Goal: Transaction & Acquisition: Purchase product/service

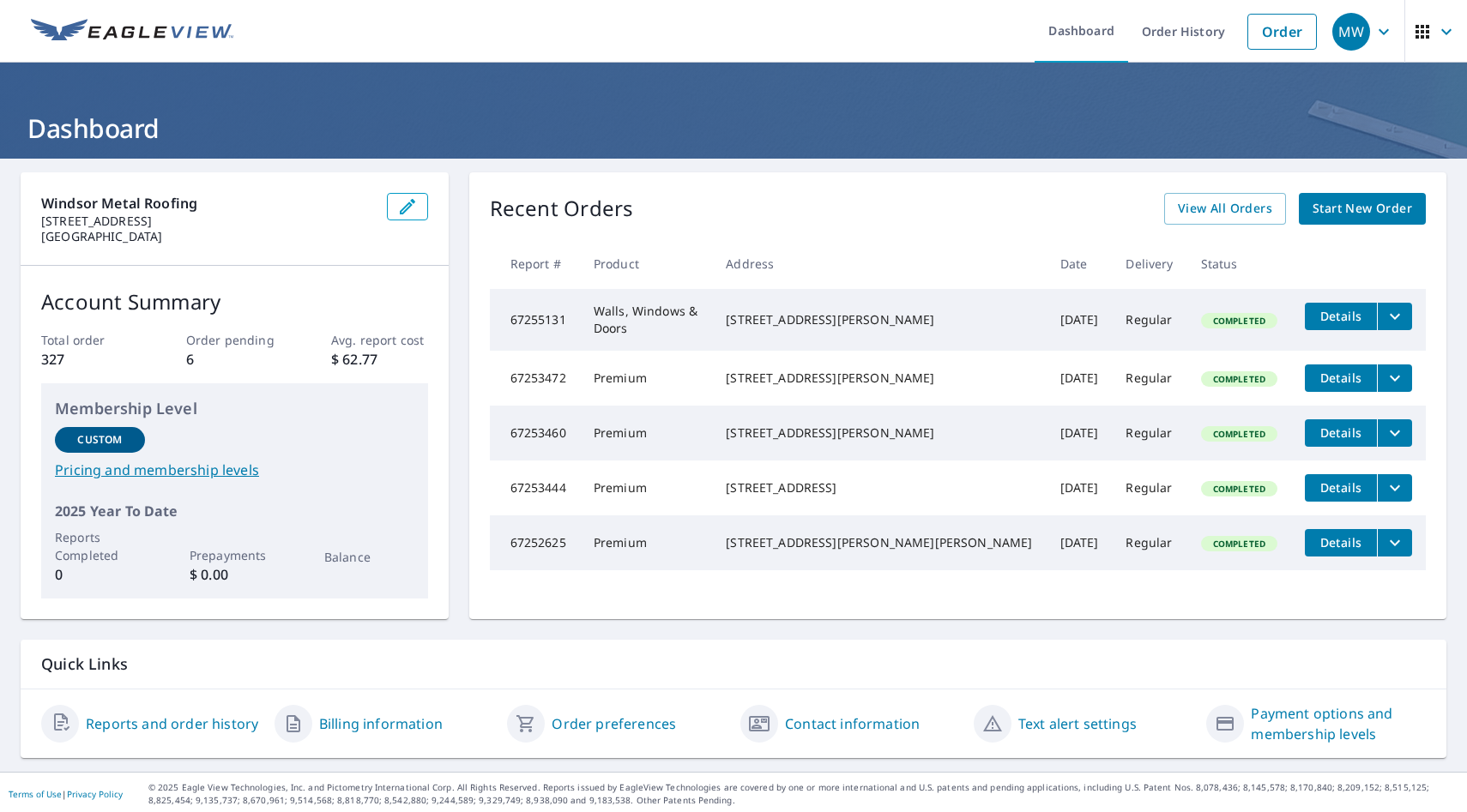
click at [1348, 199] on span "Start New Order" at bounding box center [1361, 209] width 99 height 22
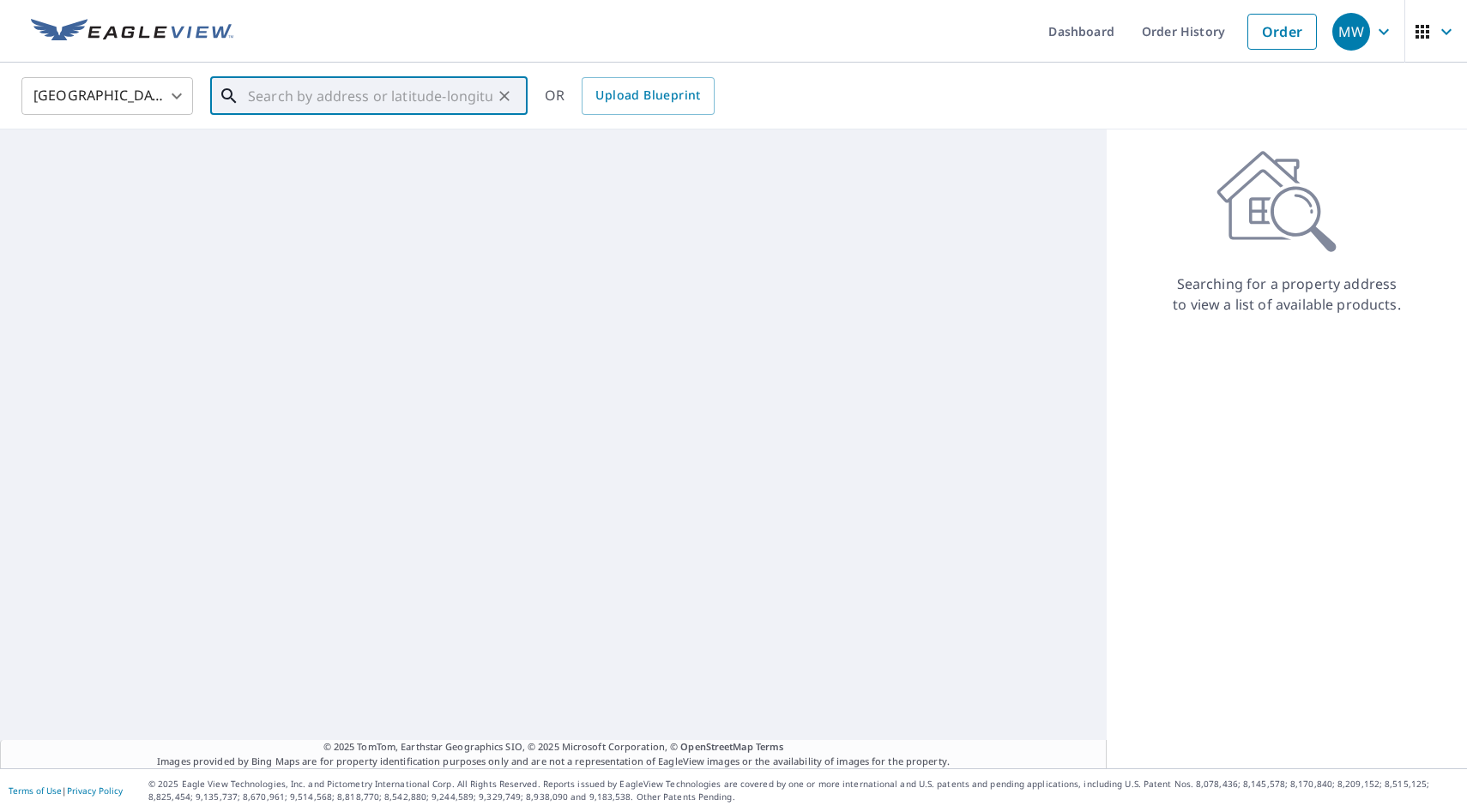
click at [341, 105] on input "text" at bounding box center [370, 95] width 245 height 48
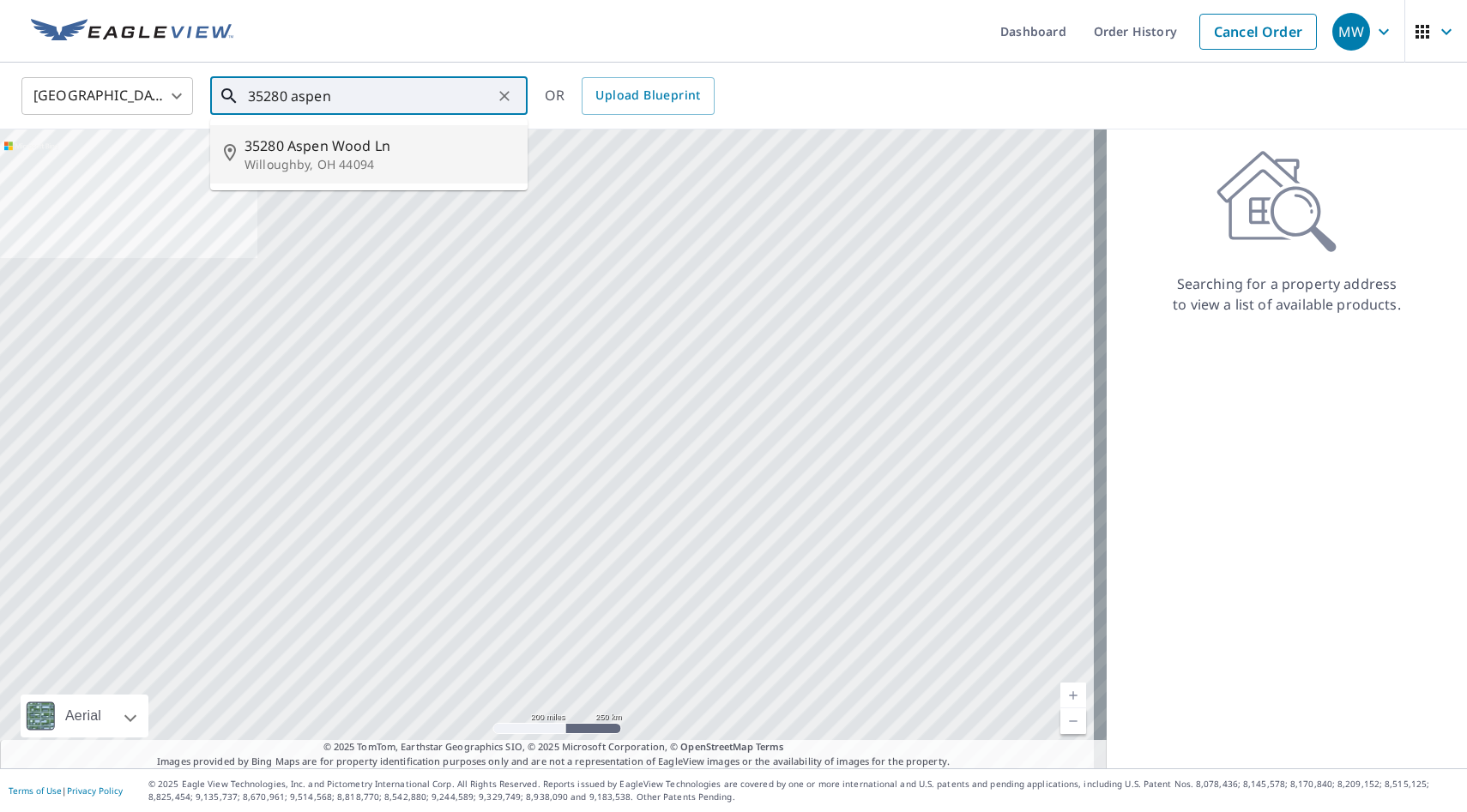
click at [361, 135] on span "35280 Aspen Wood Ln" at bounding box center [379, 146] width 269 height 21
type input "35280 Aspen Wood Ln Willoughby, OH 44094"
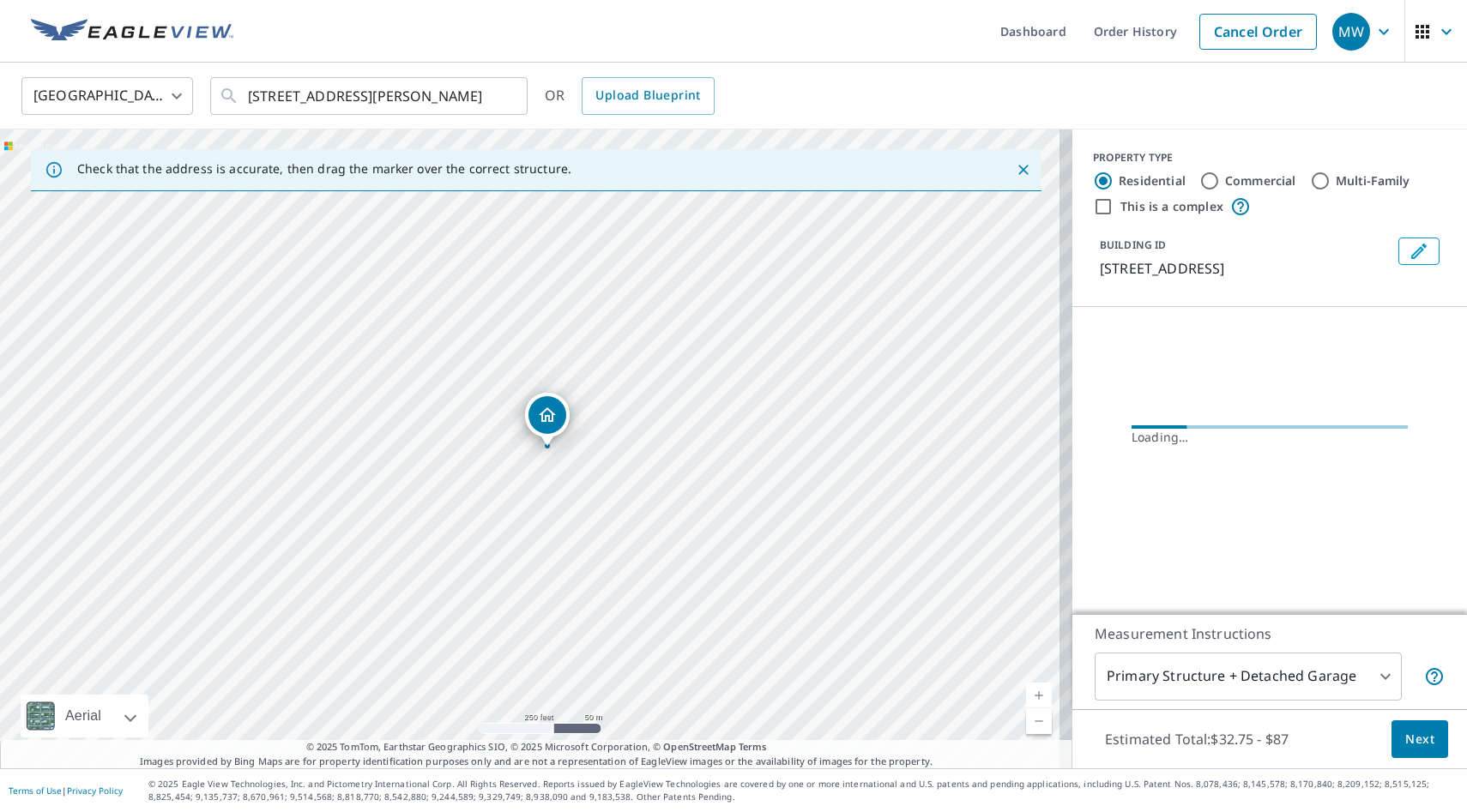
click at [1406, 734] on span "Next" at bounding box center [1420, 739] width 29 height 22
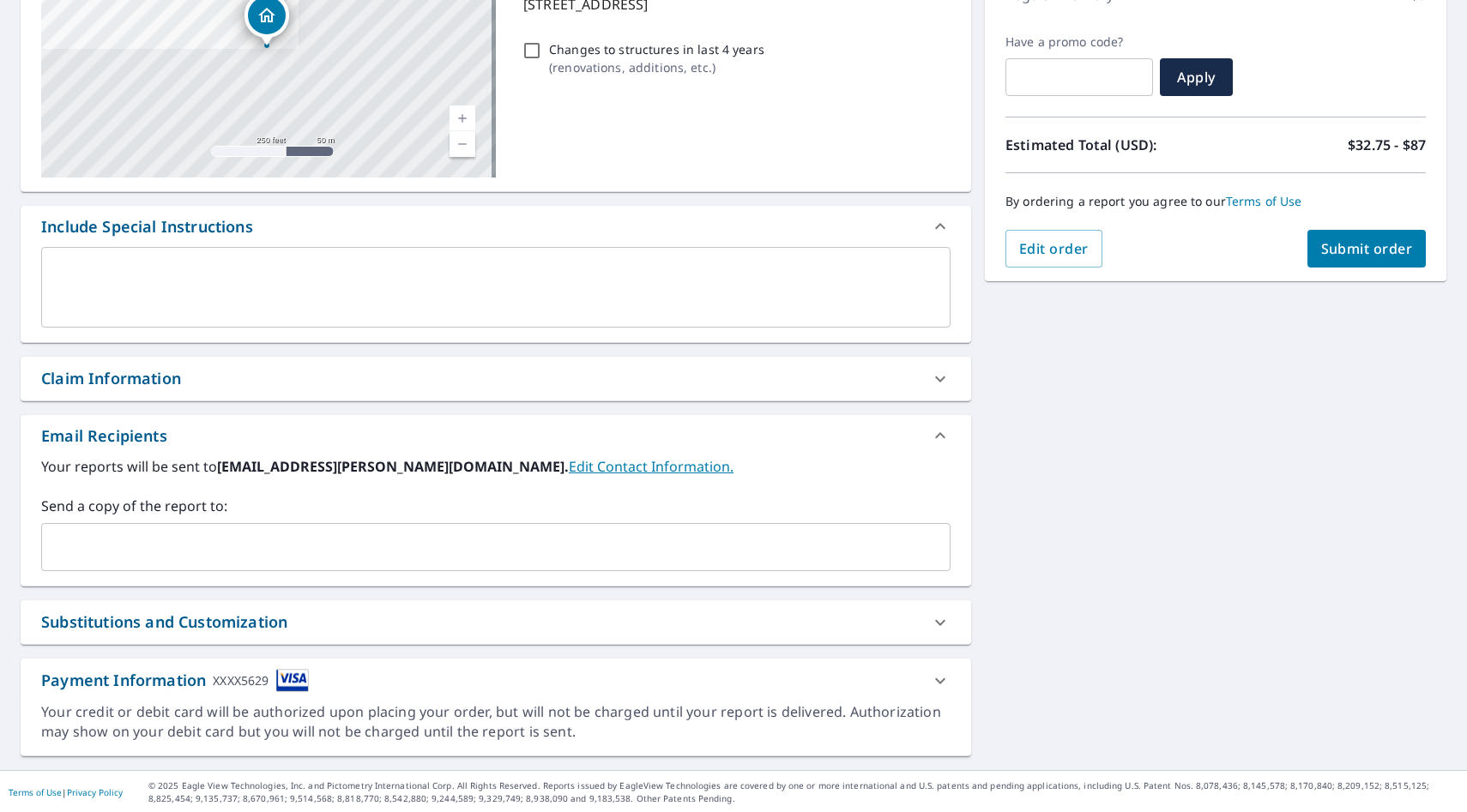
scroll to position [268, 0]
click at [212, 371] on div "Claim Information" at bounding box center [480, 377] width 878 height 24
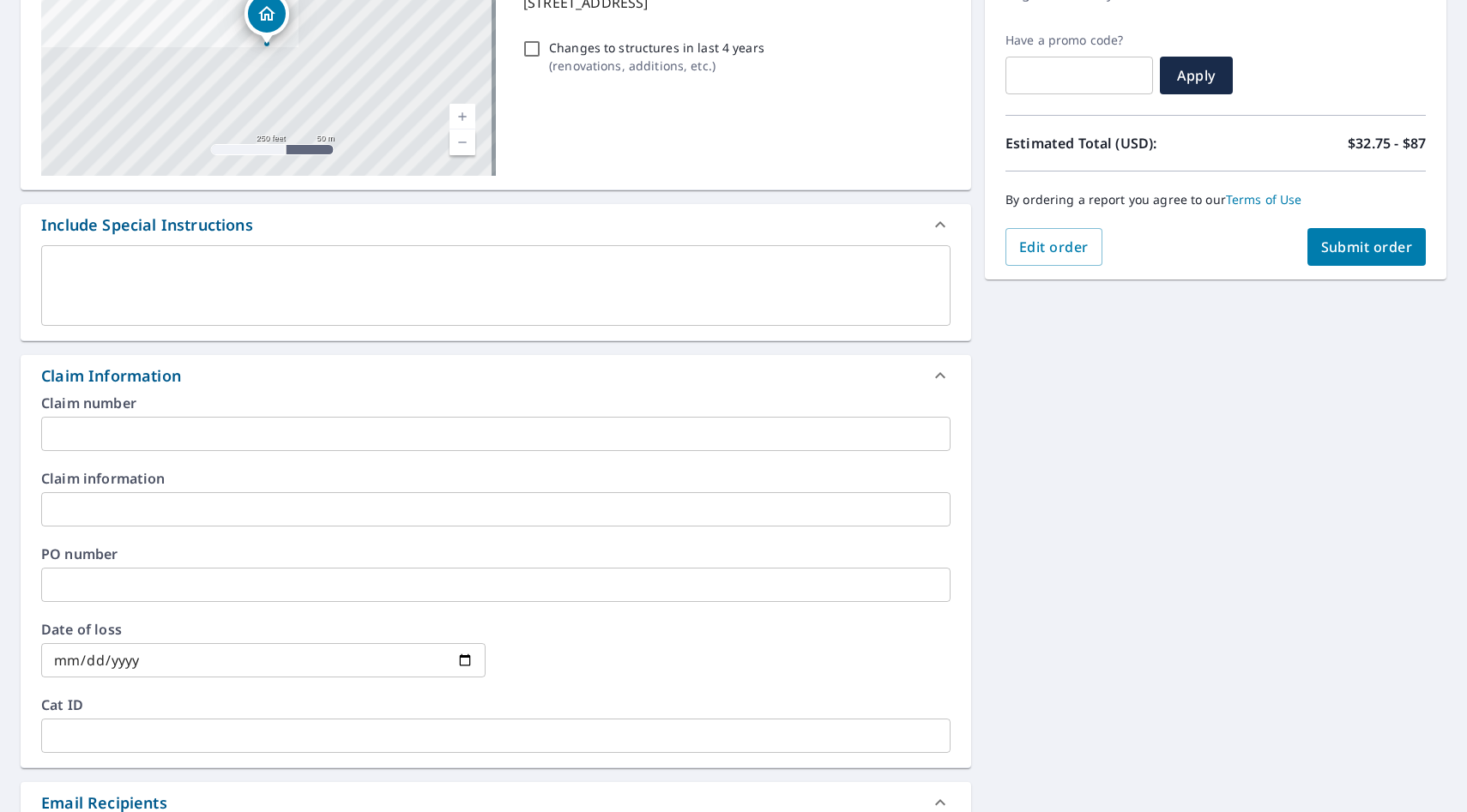
click at [178, 446] on input "text" at bounding box center [496, 434] width 909 height 34
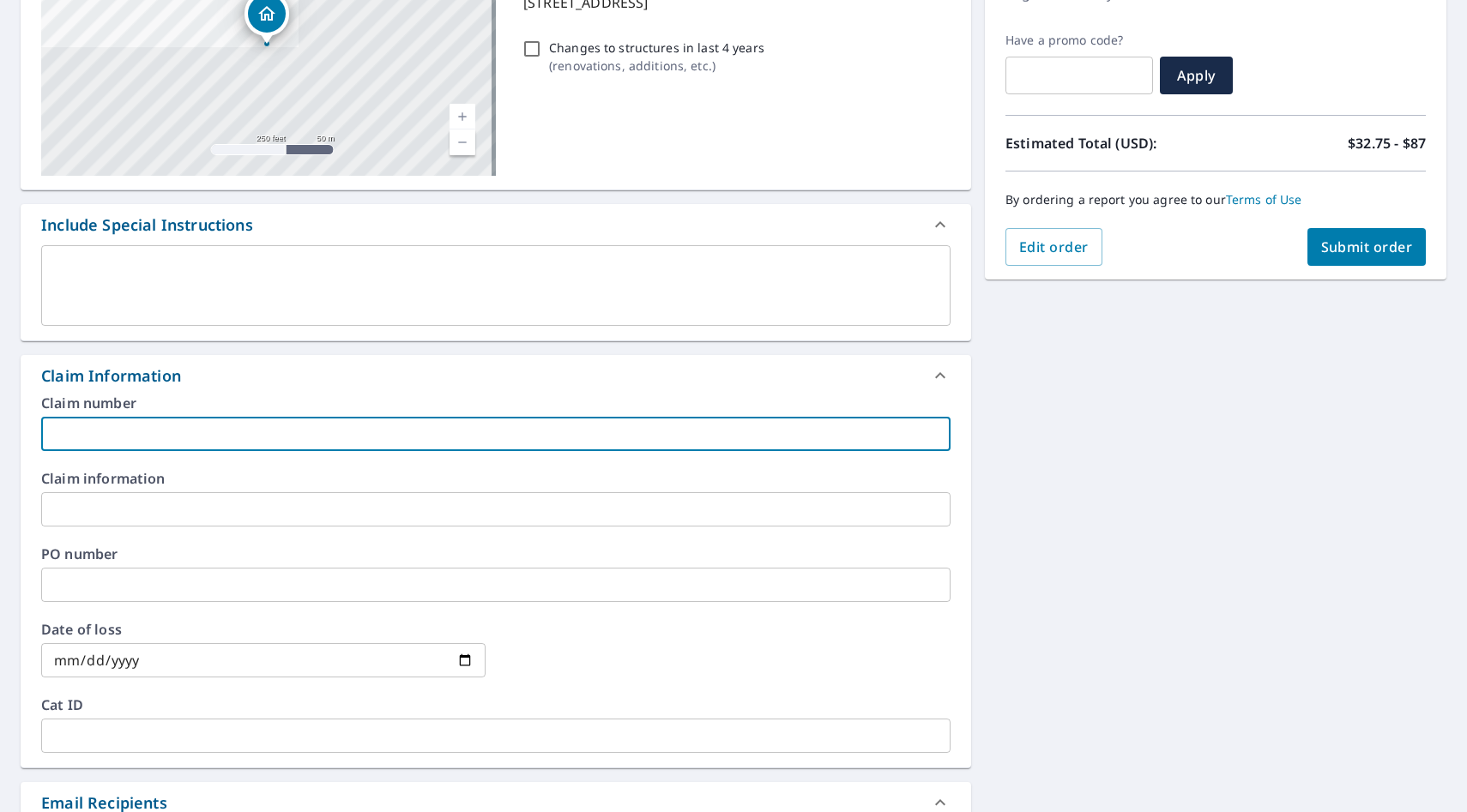
click at [97, 566] on div "PO number ​" at bounding box center [496, 575] width 909 height 55
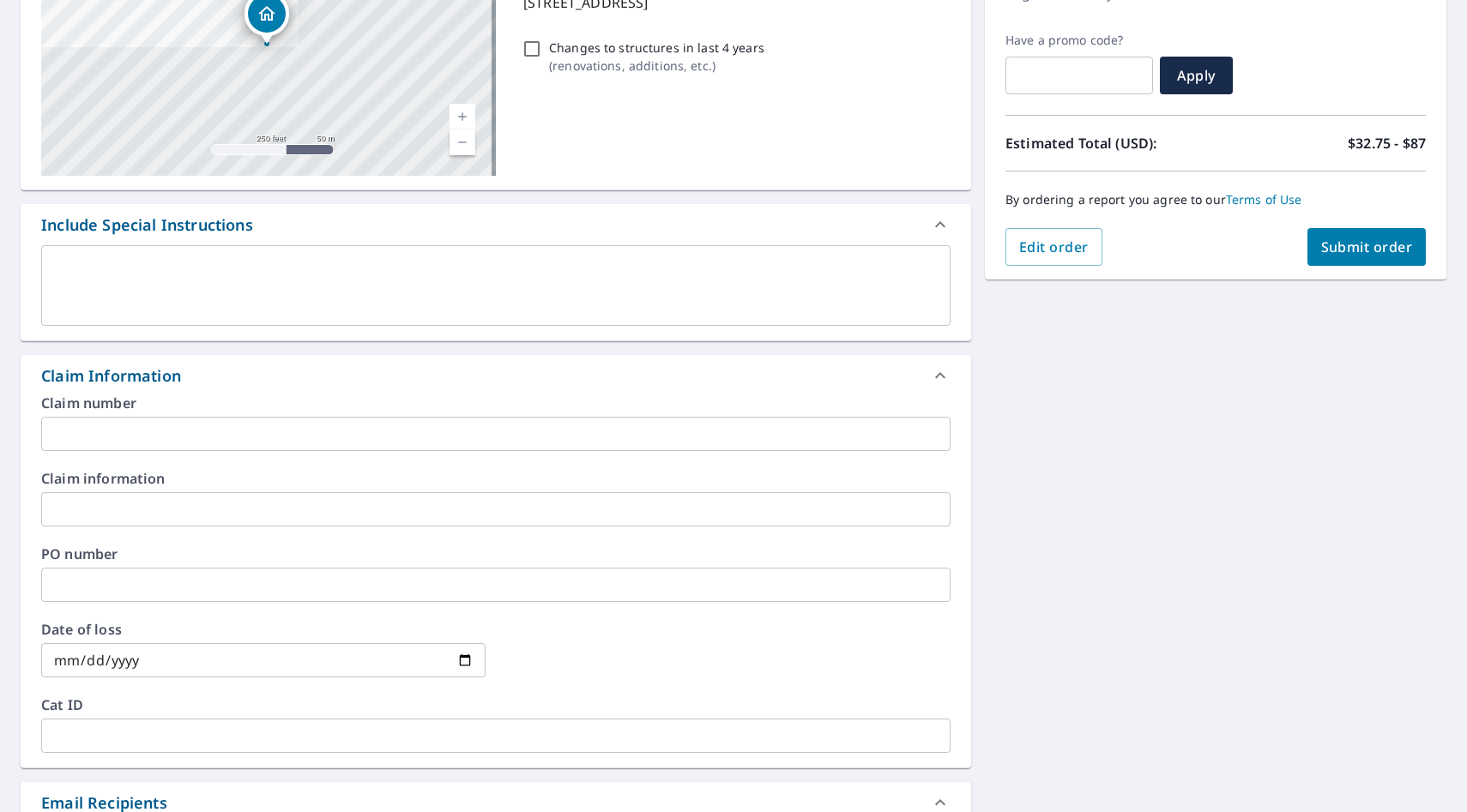
click at [97, 574] on input "text" at bounding box center [496, 585] width 909 height 34
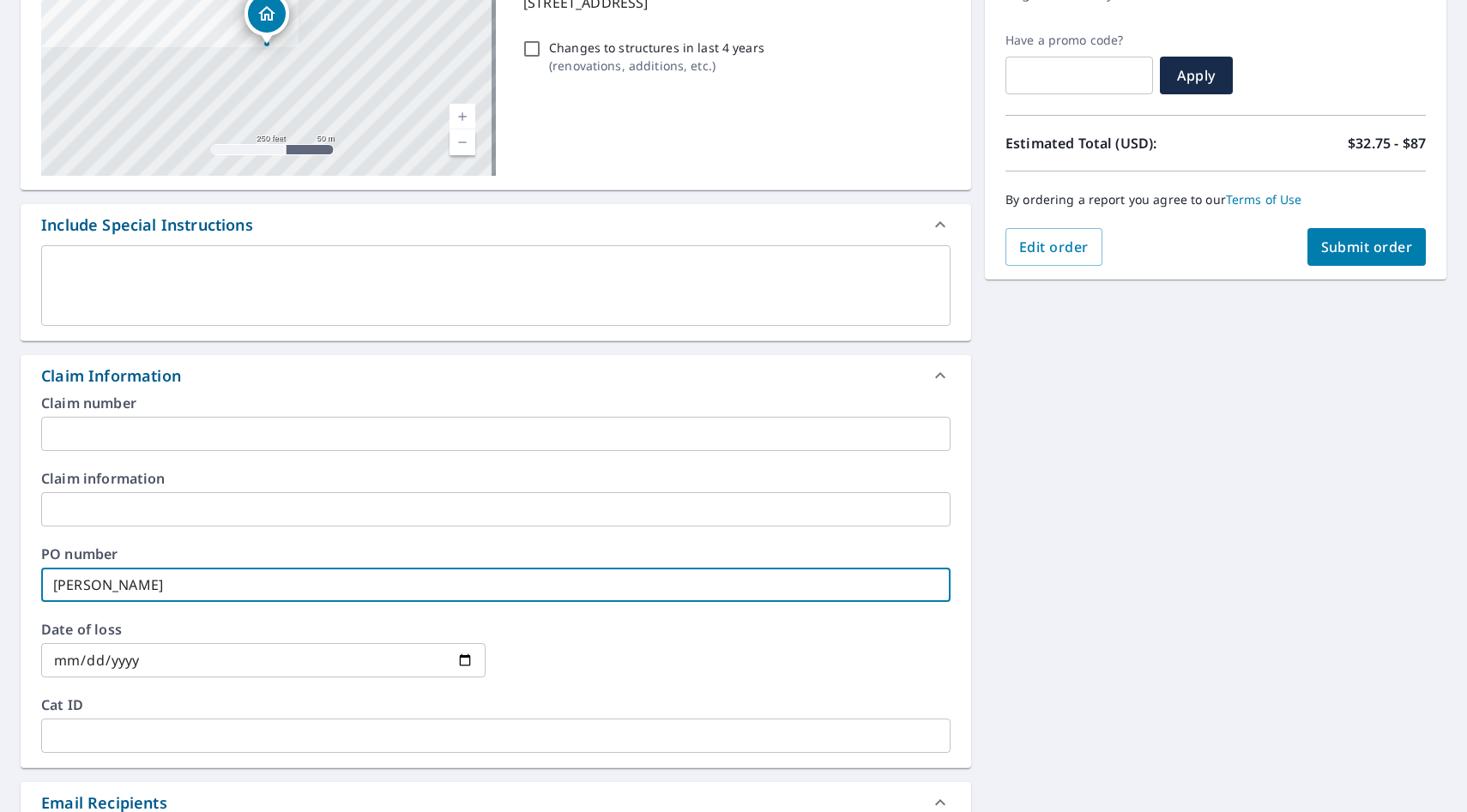
type input "Kohl Gill"
click at [1321, 241] on span "Submit order" at bounding box center [1367, 247] width 92 height 19
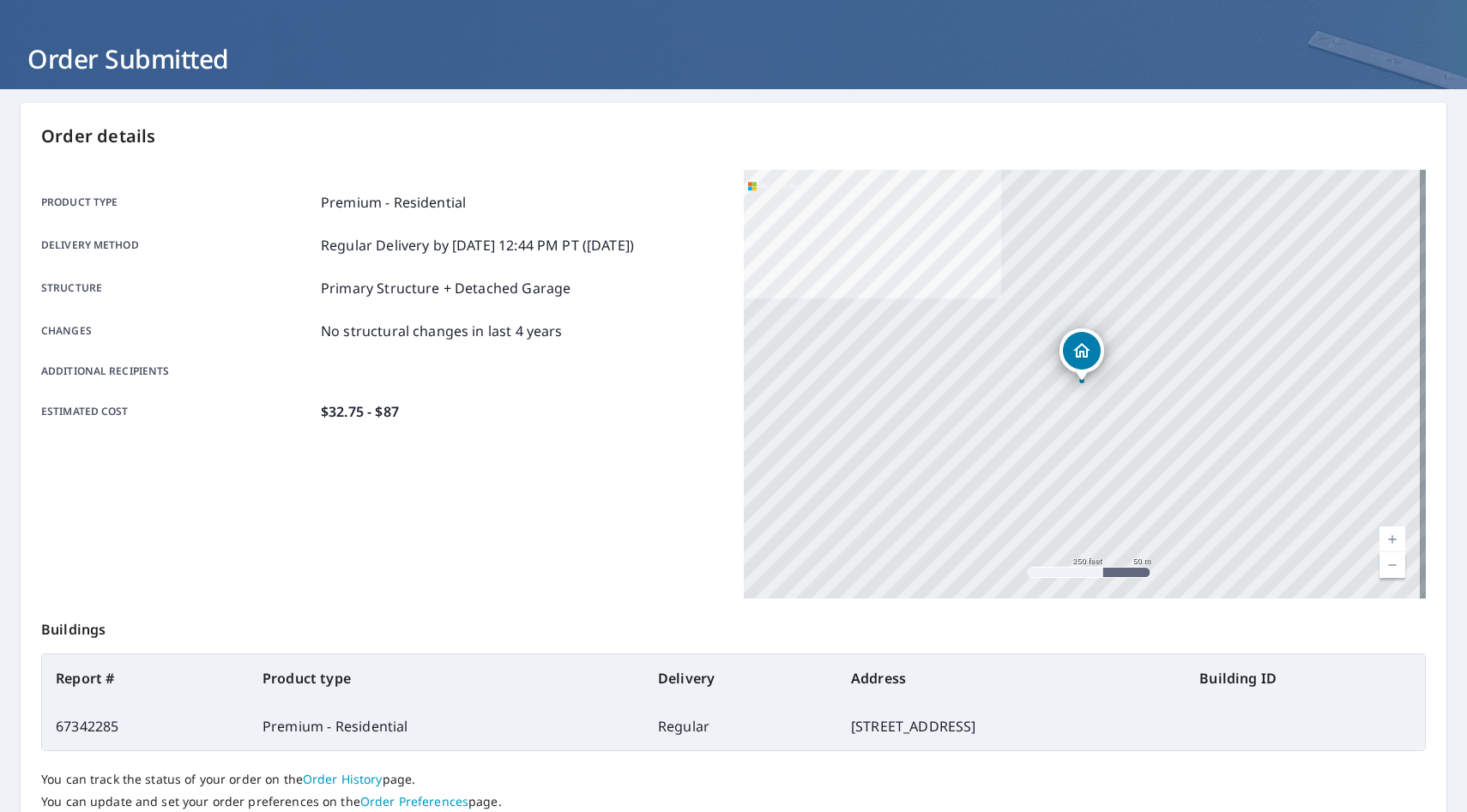
scroll to position [197, 0]
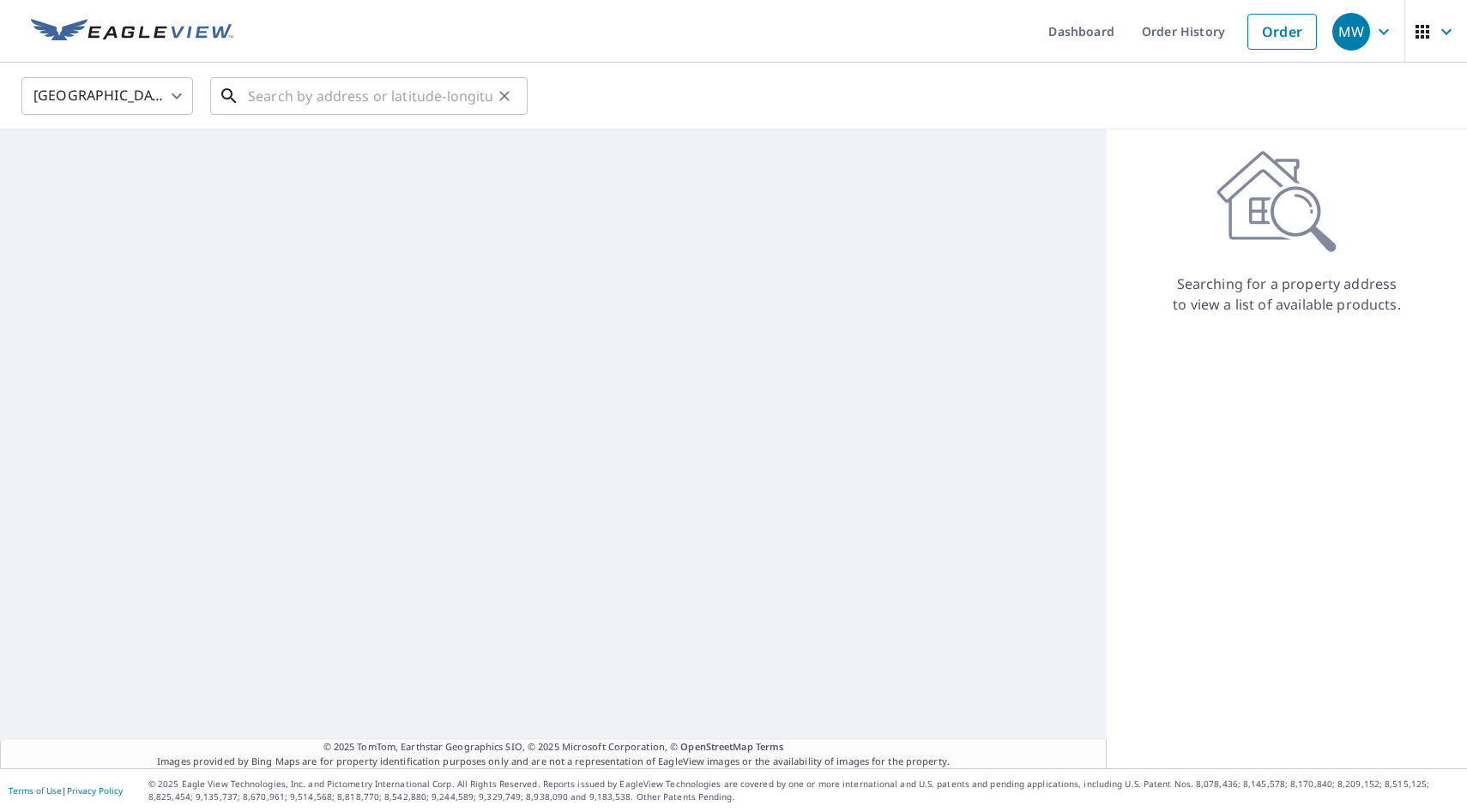
click at [371, 104] on input "text" at bounding box center [370, 95] width 245 height 48
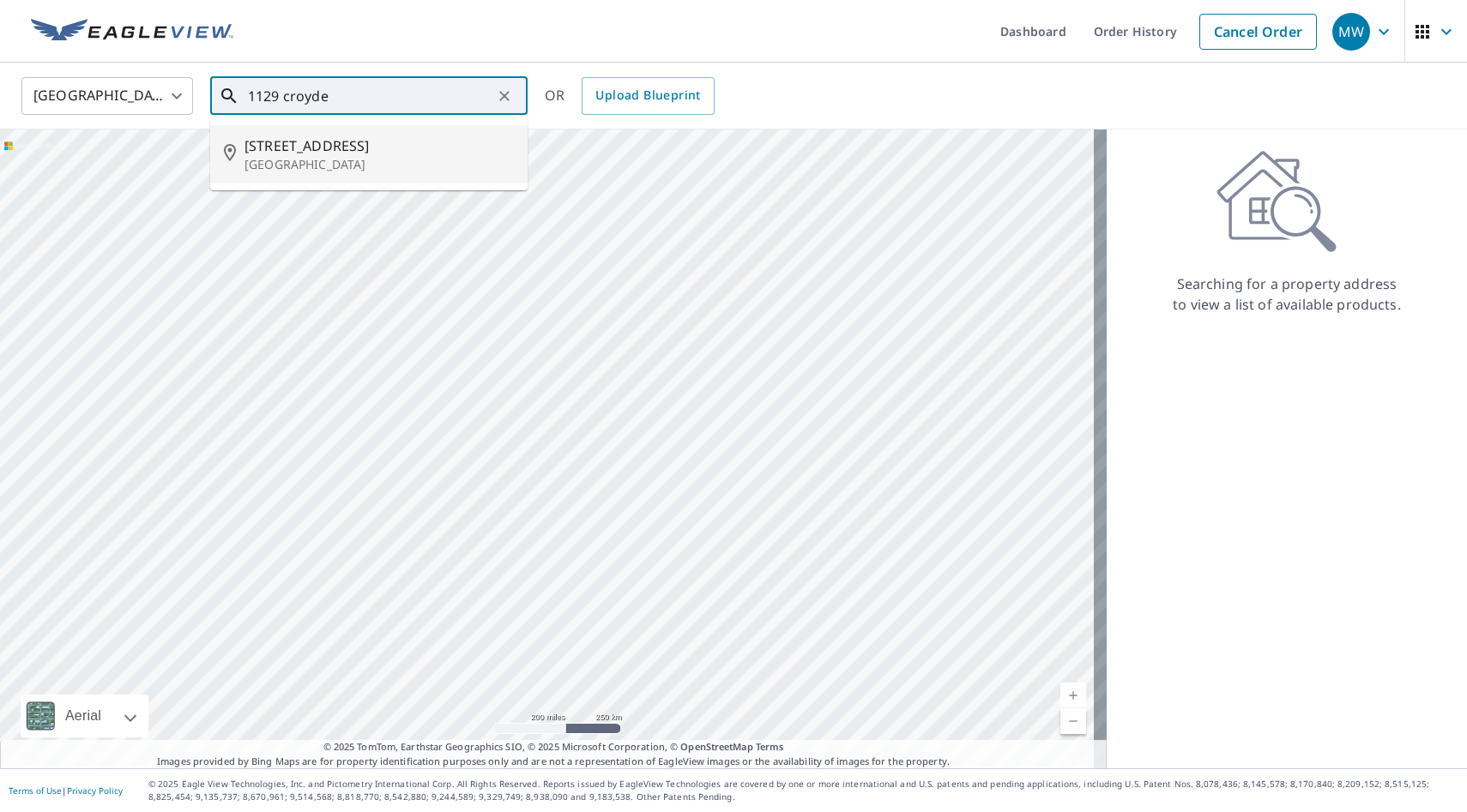
click at [357, 153] on span "[STREET_ADDRESS]" at bounding box center [379, 146] width 269 height 21
type input "[STREET_ADDRESS]"
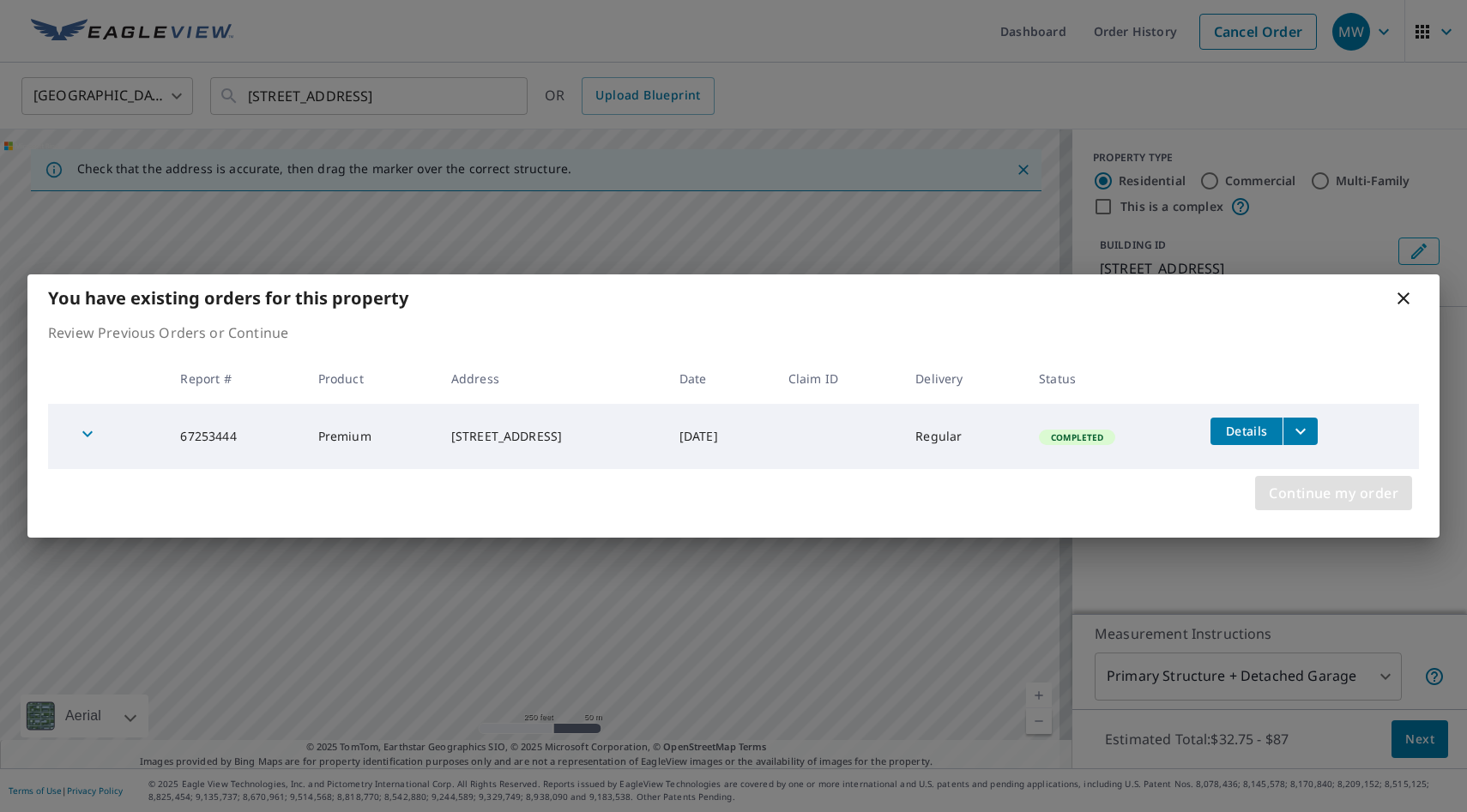
click at [1303, 487] on span "Continue my order" at bounding box center [1333, 492] width 129 height 24
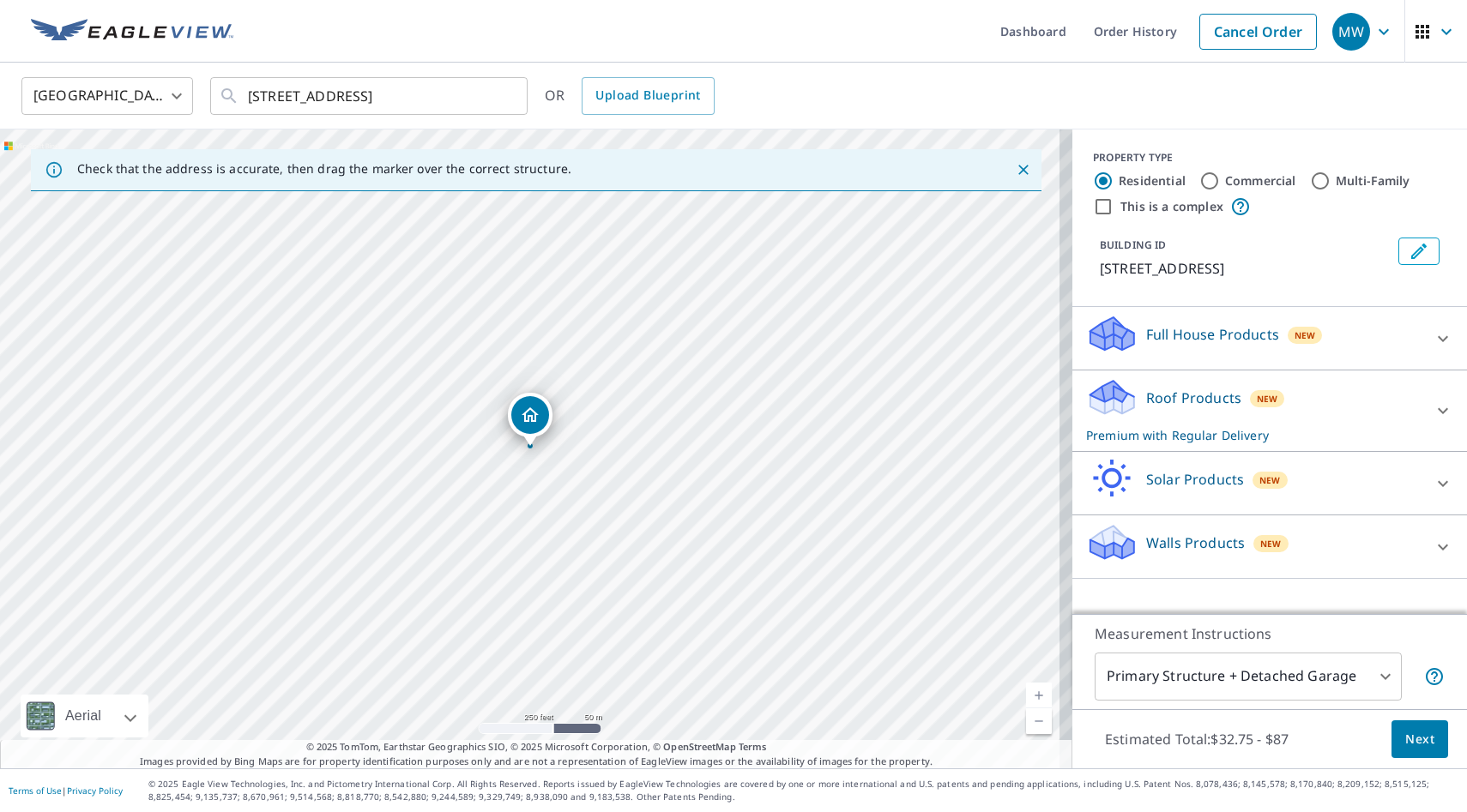
click at [1340, 385] on div "Roof Products New Premium with Regular Delivery" at bounding box center [1254, 410] width 337 height 67
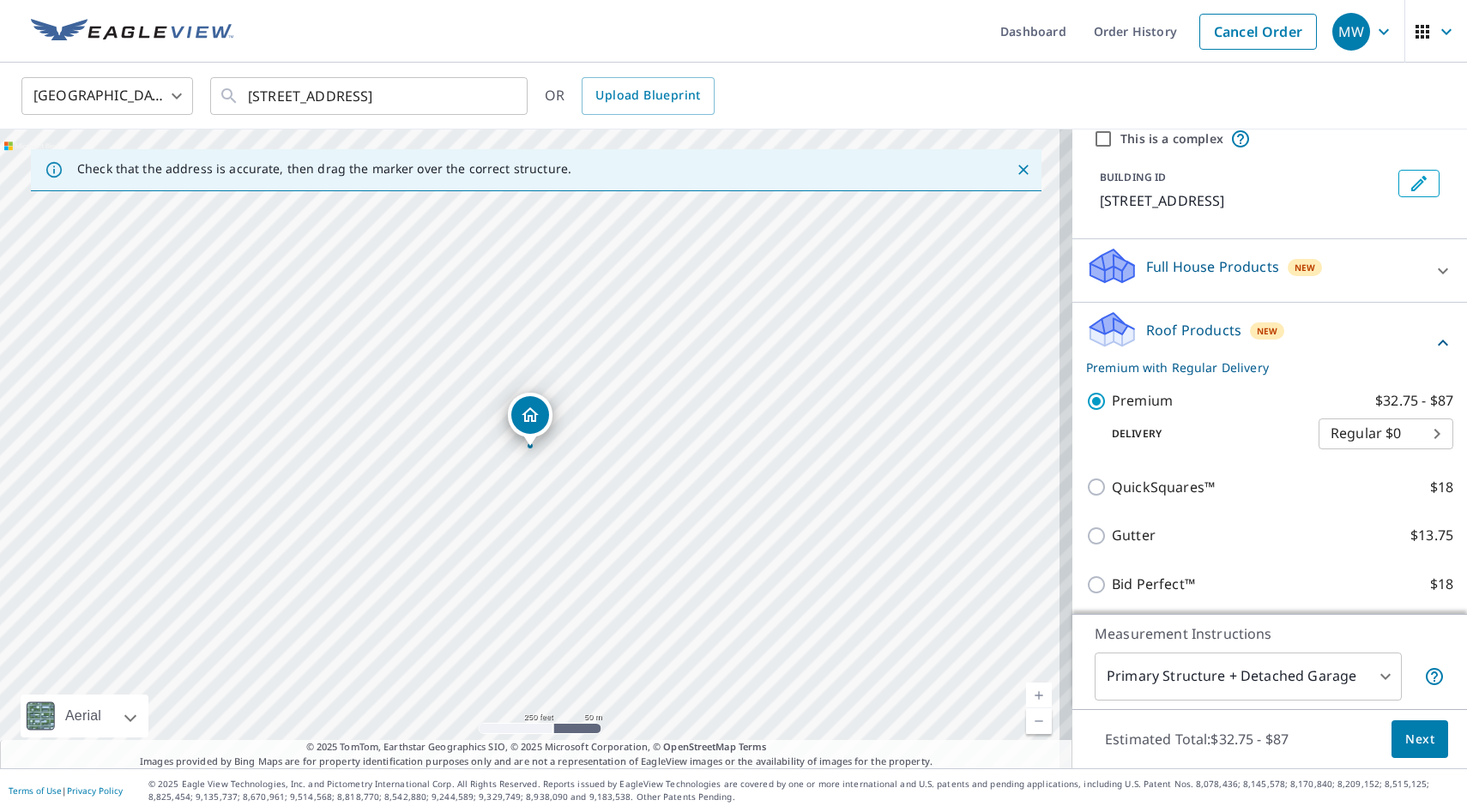
scroll to position [73, 0]
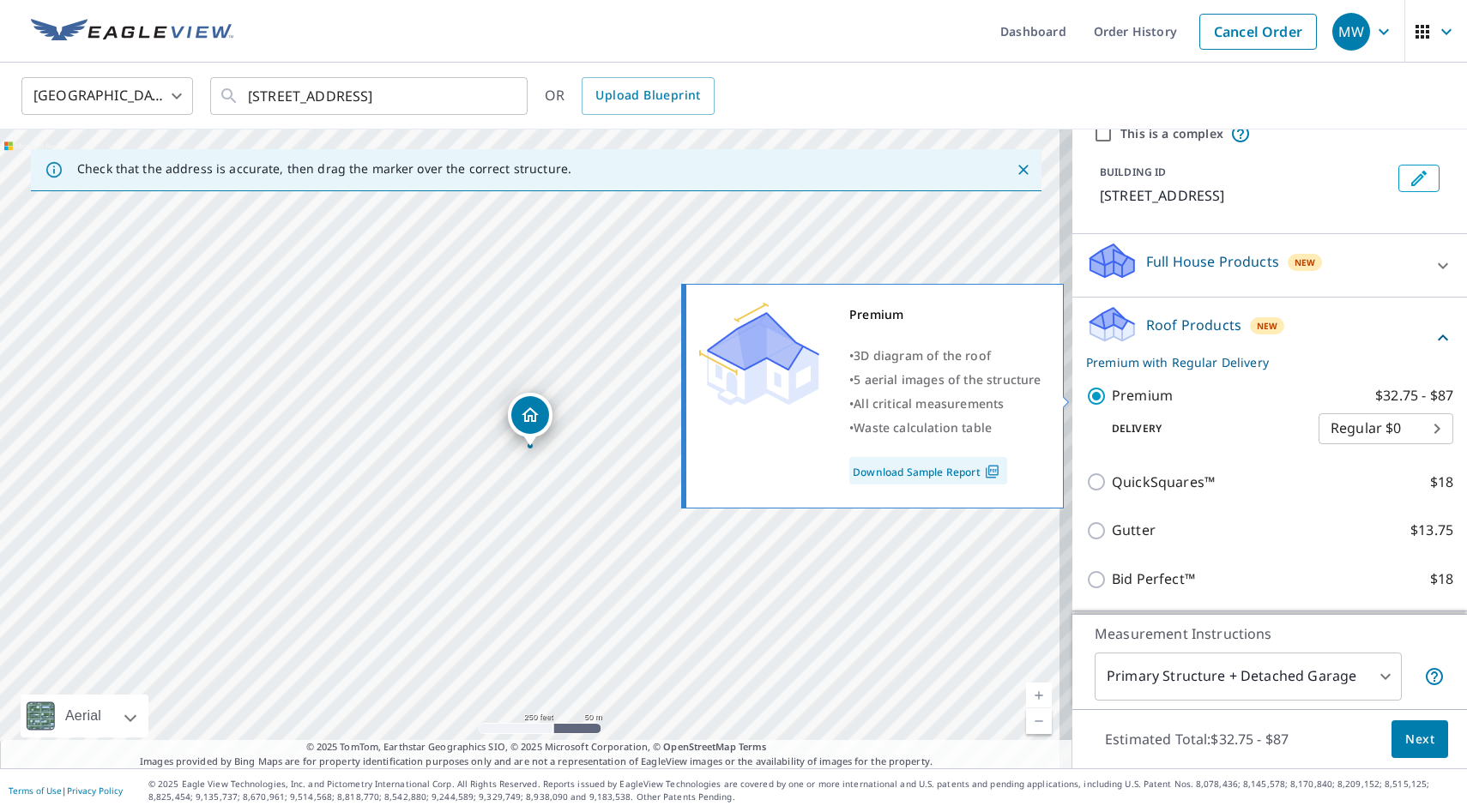
click at [1119, 404] on p "Premium" at bounding box center [1142, 395] width 60 height 22
click at [1112, 404] on input "Premium $32.75 - $87" at bounding box center [1098, 396] width 26 height 21
checkbox input "false"
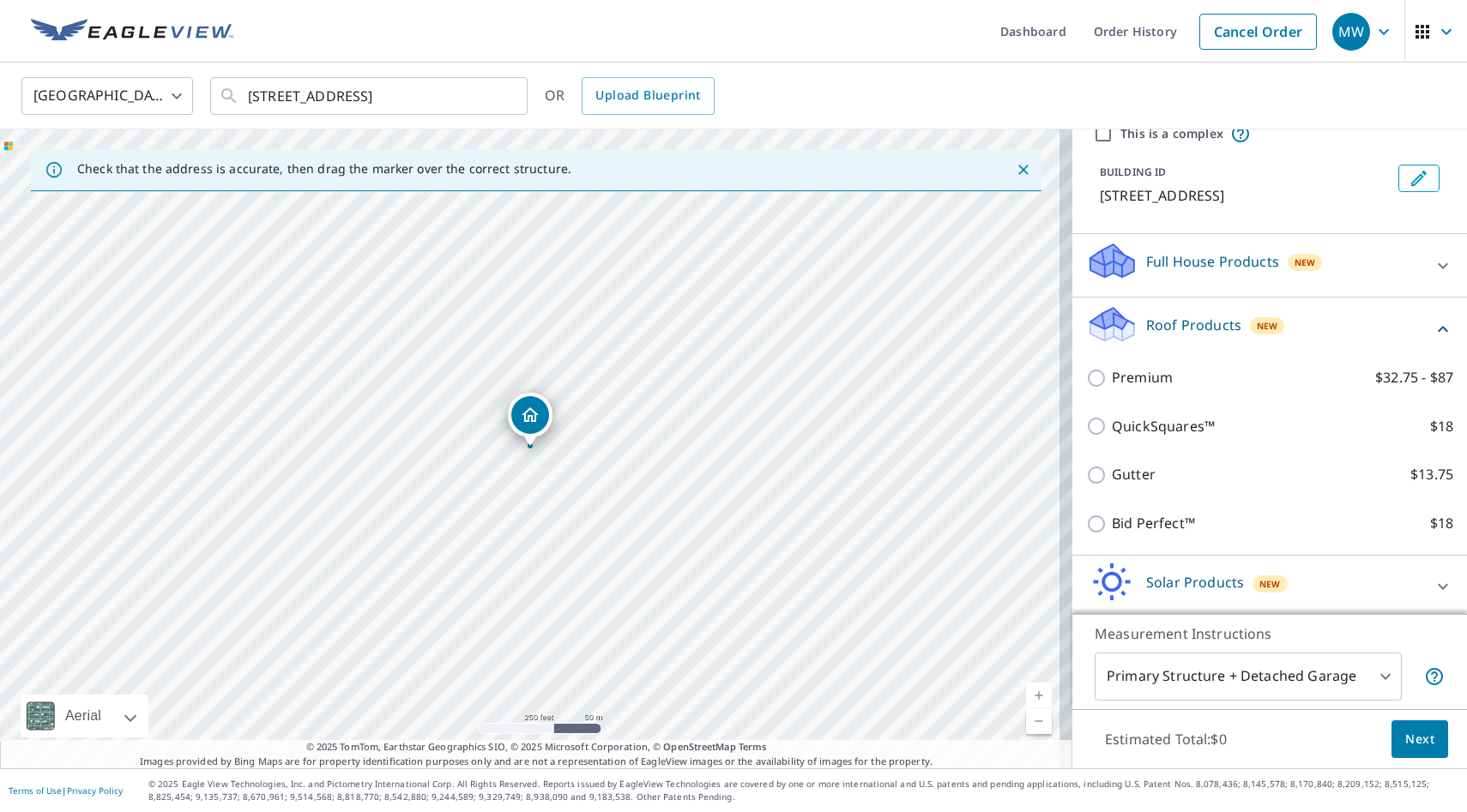
scroll to position [144, 0]
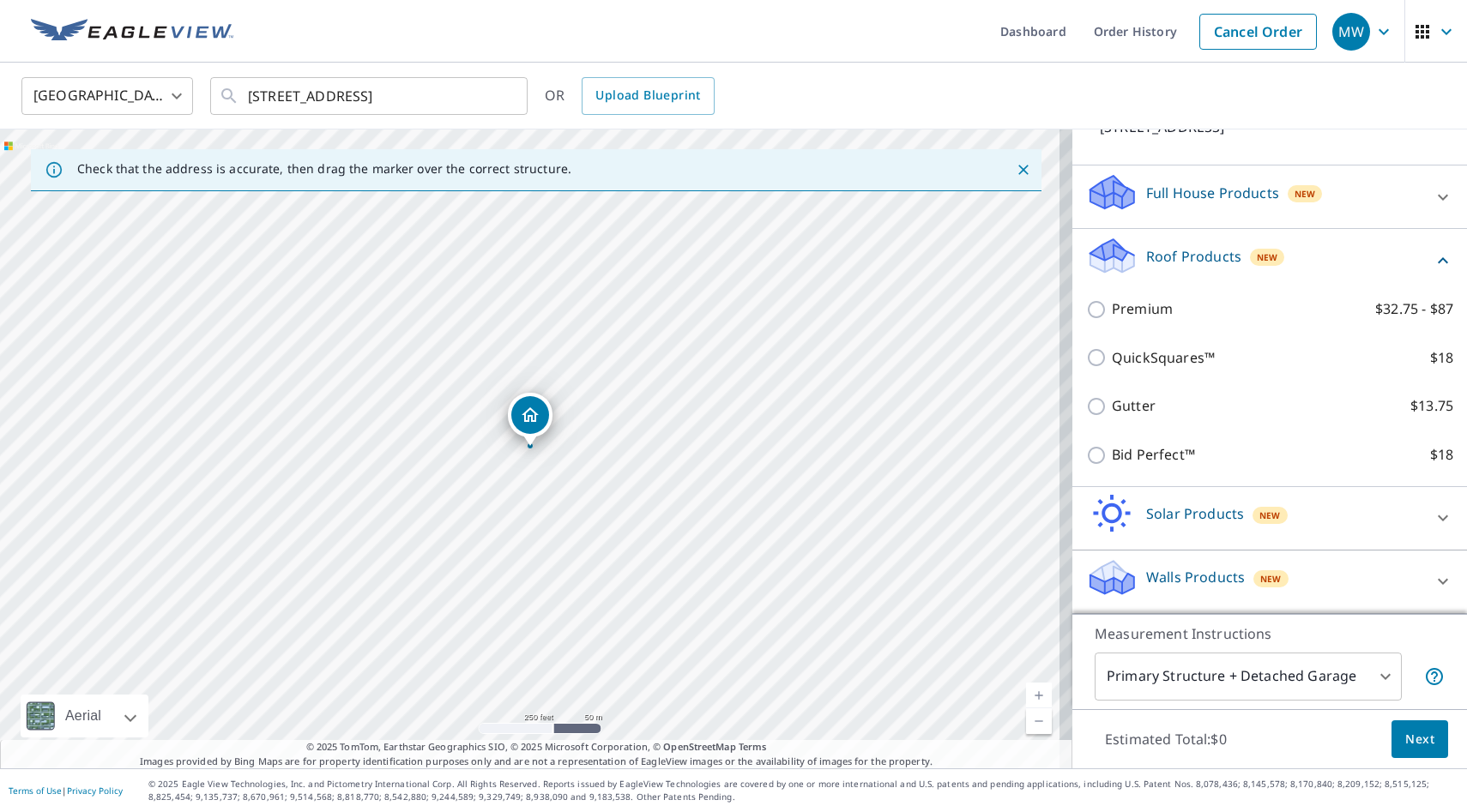
click at [1192, 565] on div "Walls Products New" at bounding box center [1254, 582] width 337 height 49
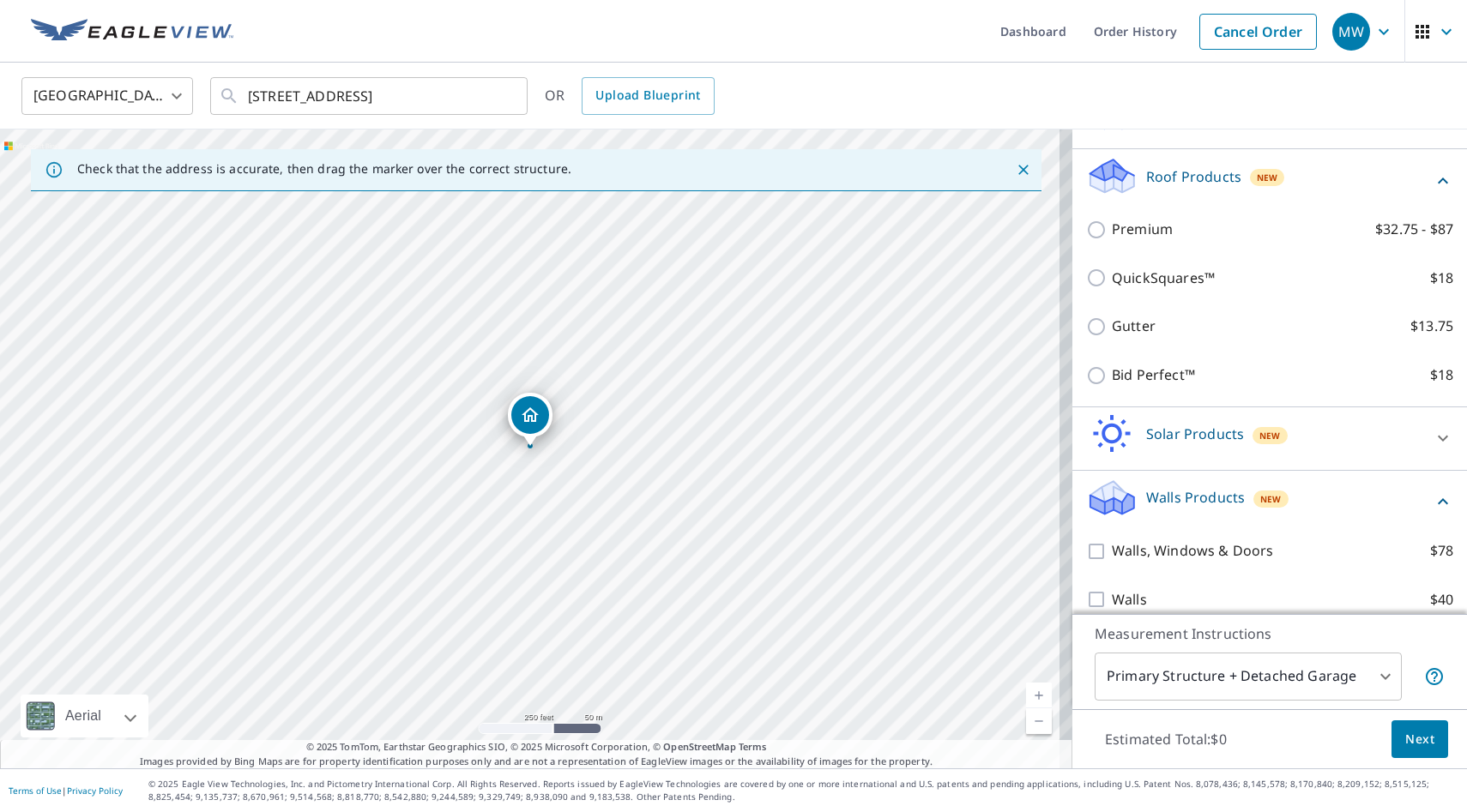
scroll to position [242, 0]
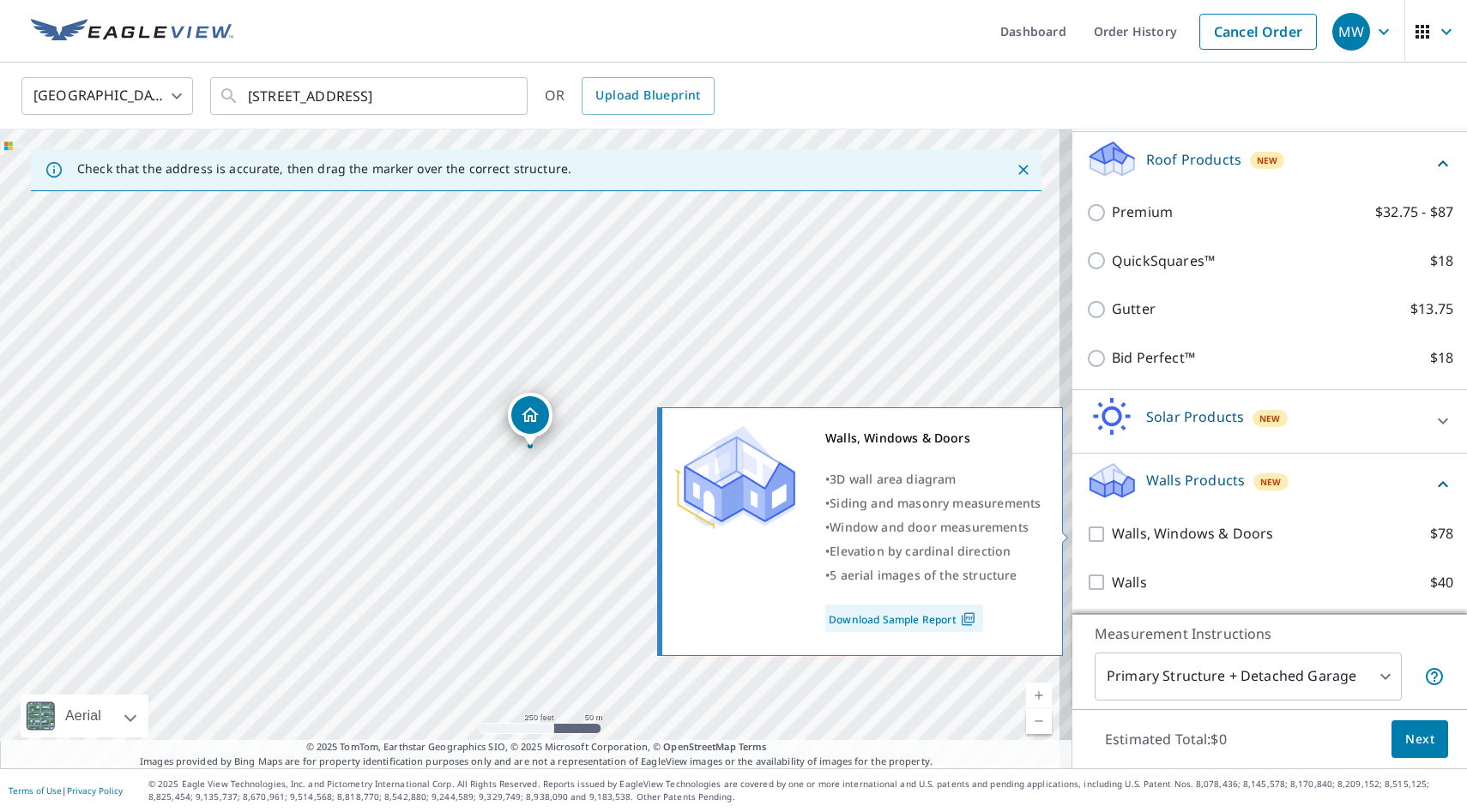
click at [1183, 529] on p "Walls, Windows & Doors" at bounding box center [1192, 534] width 162 height 22
click at [1112, 529] on input "Walls, Windows & Doors $78" at bounding box center [1098, 534] width 26 height 21
checkbox input "true"
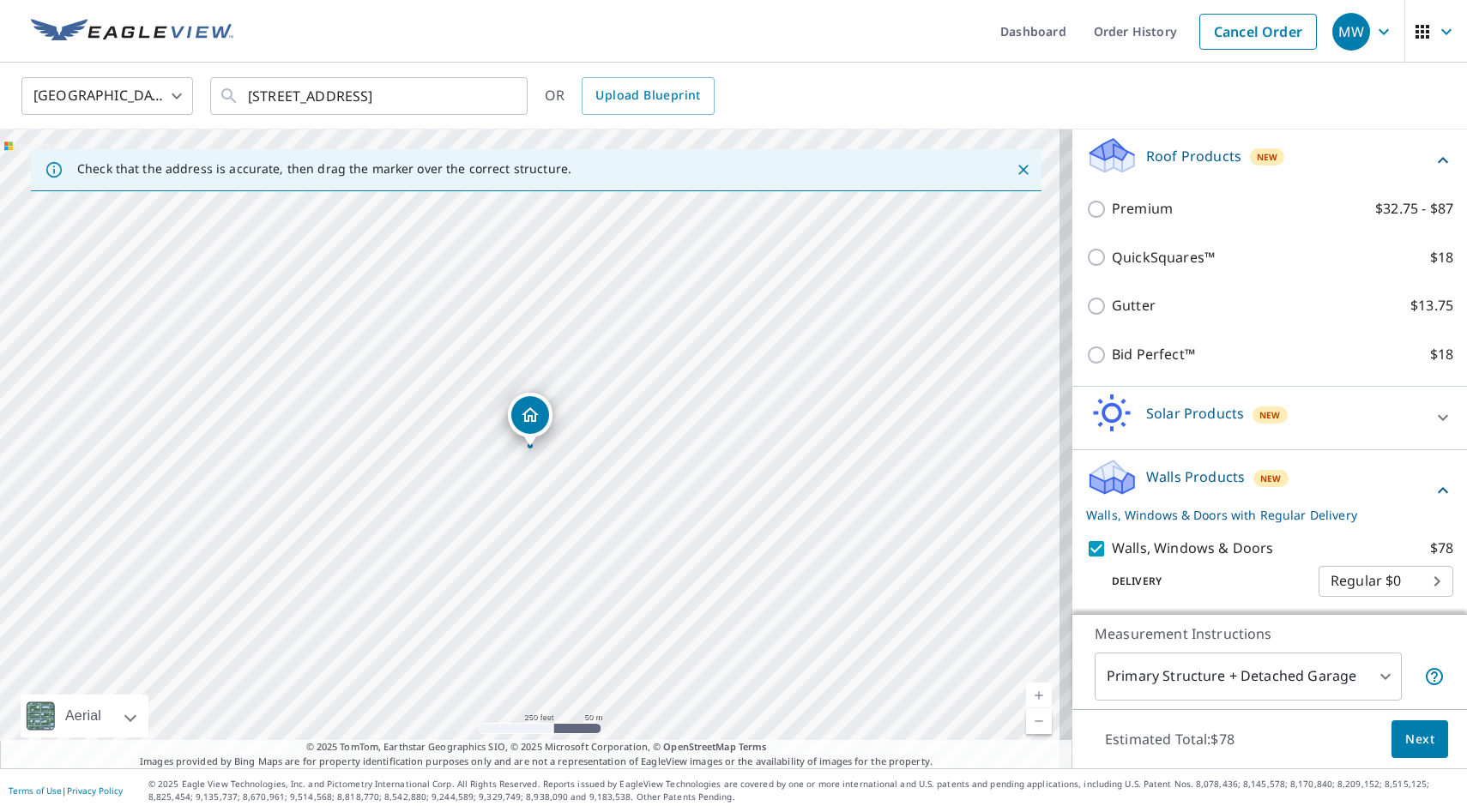
click at [1381, 586] on body "MW MW Dashboard Order History Cancel Order MW [GEOGRAPHIC_DATA] [GEOGRAPHIC_DAT…" at bounding box center [734, 406] width 1467 height 812
click at [1381, 585] on ul "Regular $0" at bounding box center [1360, 581] width 134 height 44
click at [1382, 539] on div at bounding box center [734, 406] width 1467 height 812
click at [1406, 734] on span "Next" at bounding box center [1420, 739] width 29 height 22
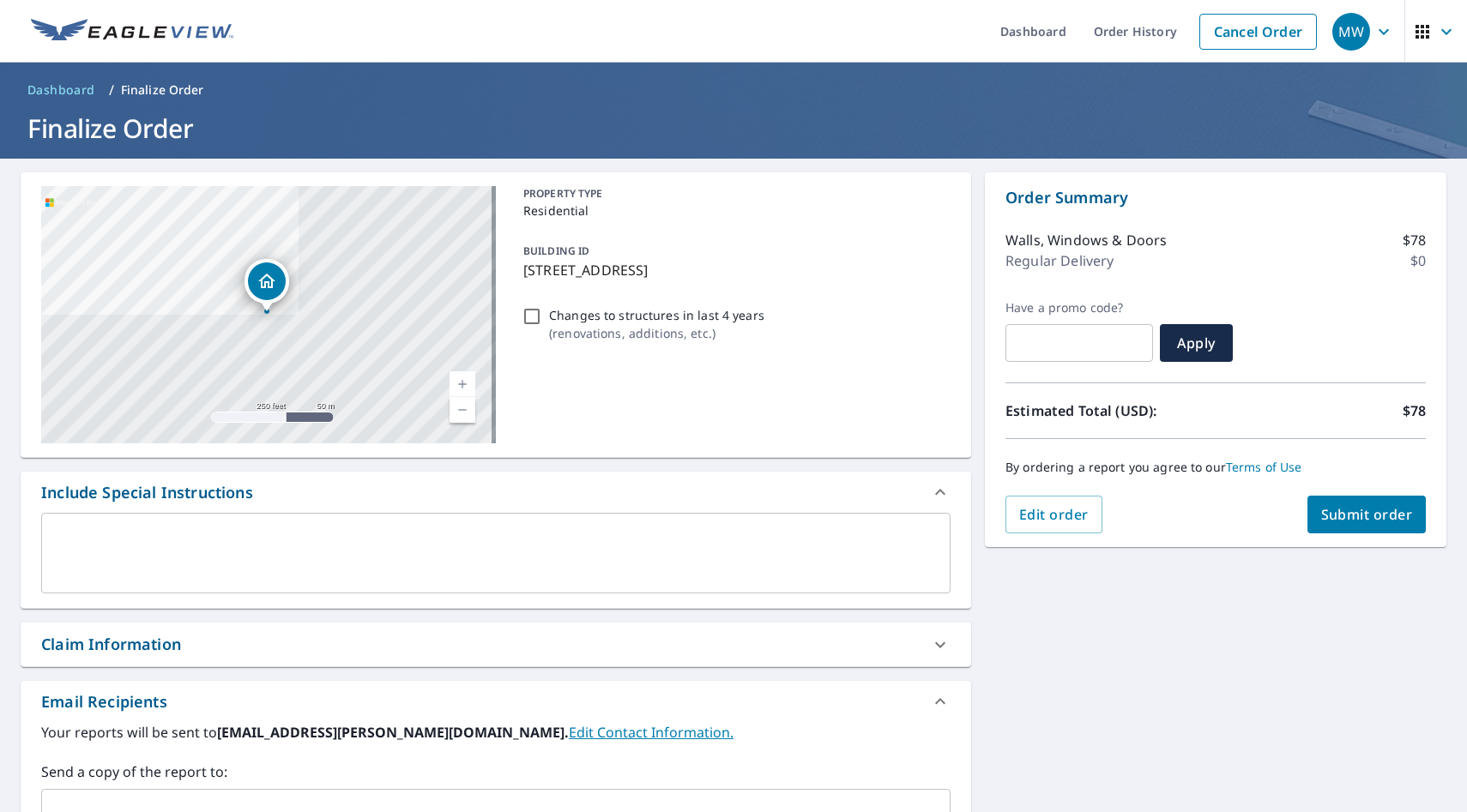
scroll to position [268, 0]
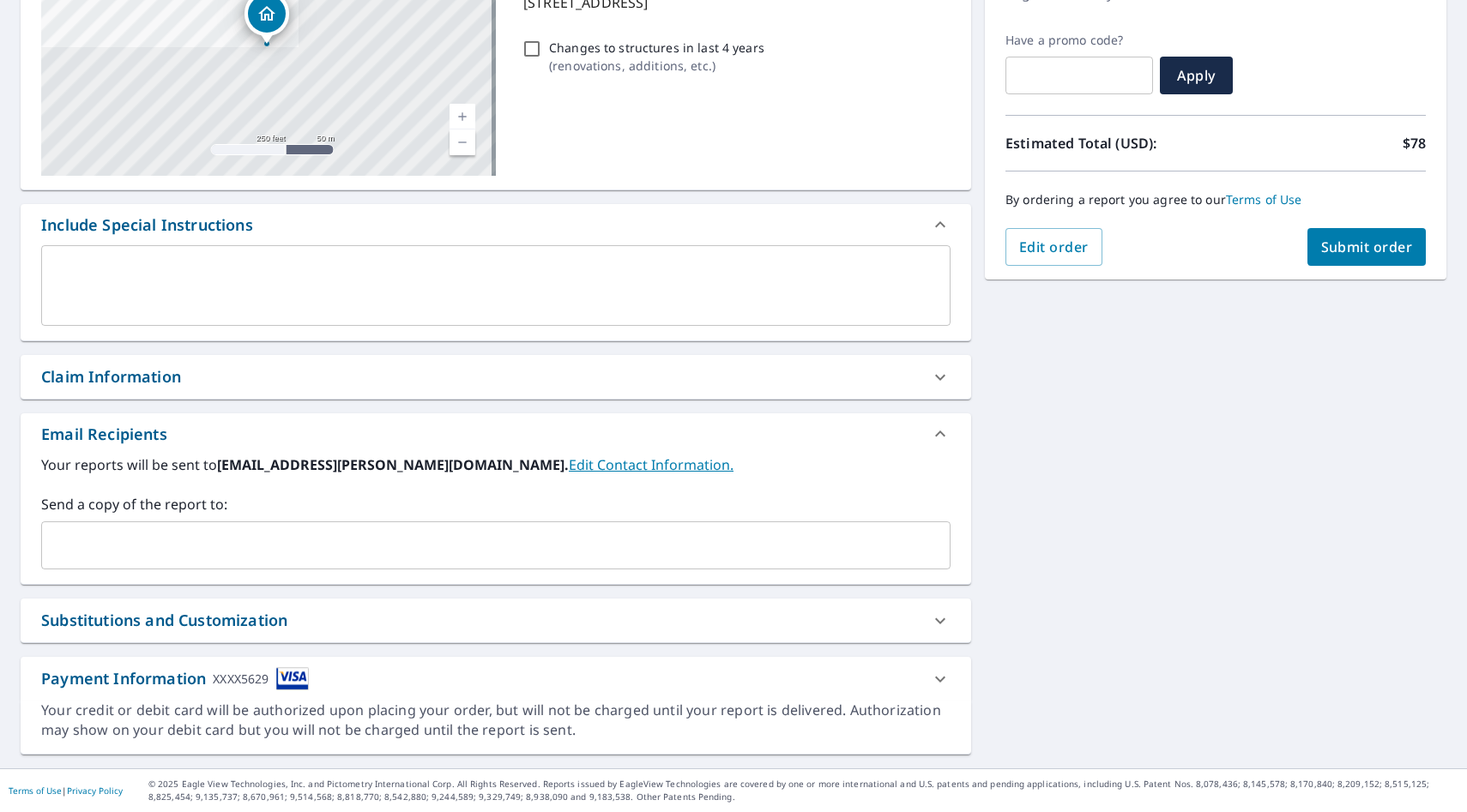
click at [347, 379] on div "Claim Information" at bounding box center [480, 377] width 878 height 24
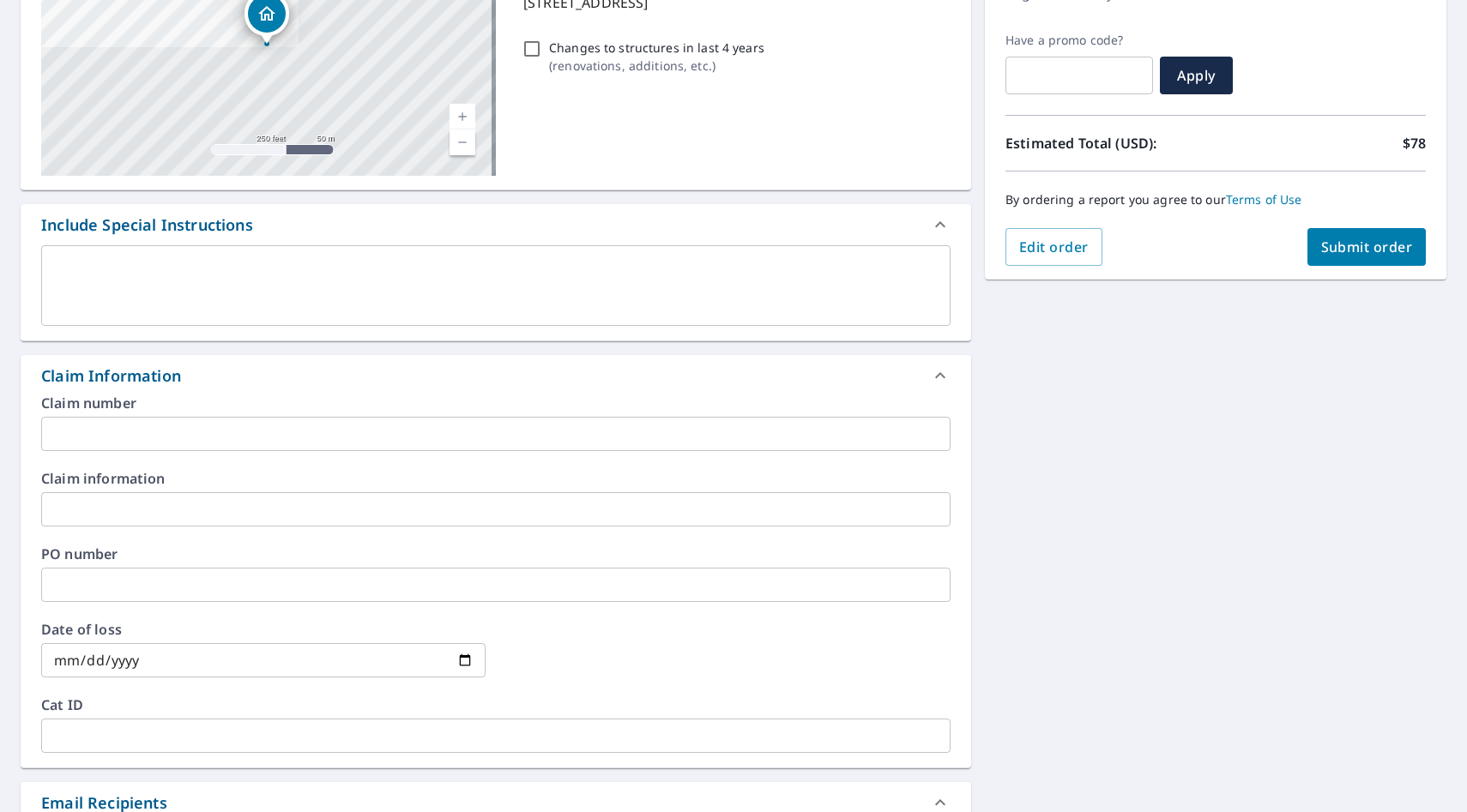
click at [264, 592] on input "text" at bounding box center [496, 585] width 909 height 34
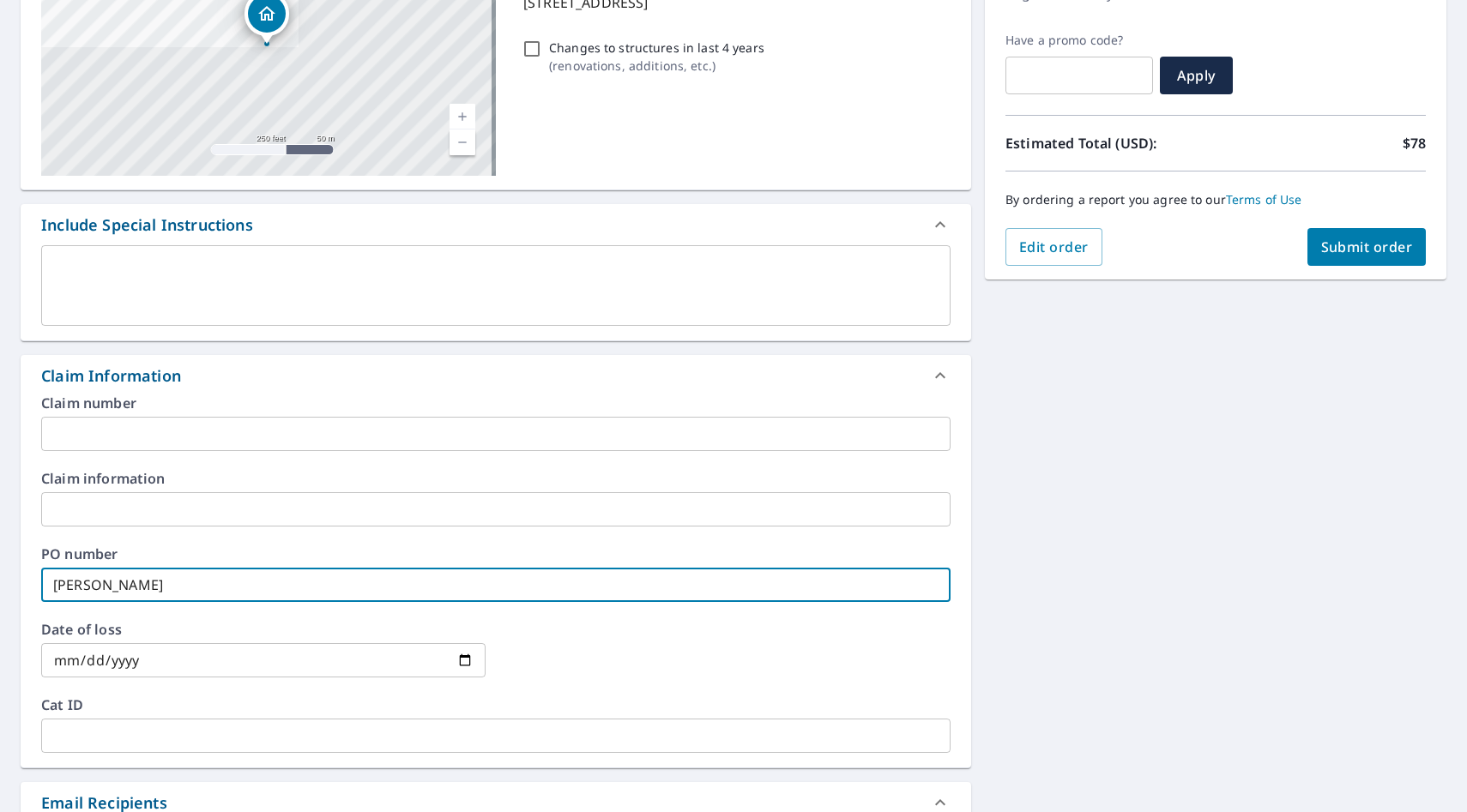
type input "[PERSON_NAME]"
click at [1368, 246] on span "Submit order" at bounding box center [1367, 247] width 92 height 19
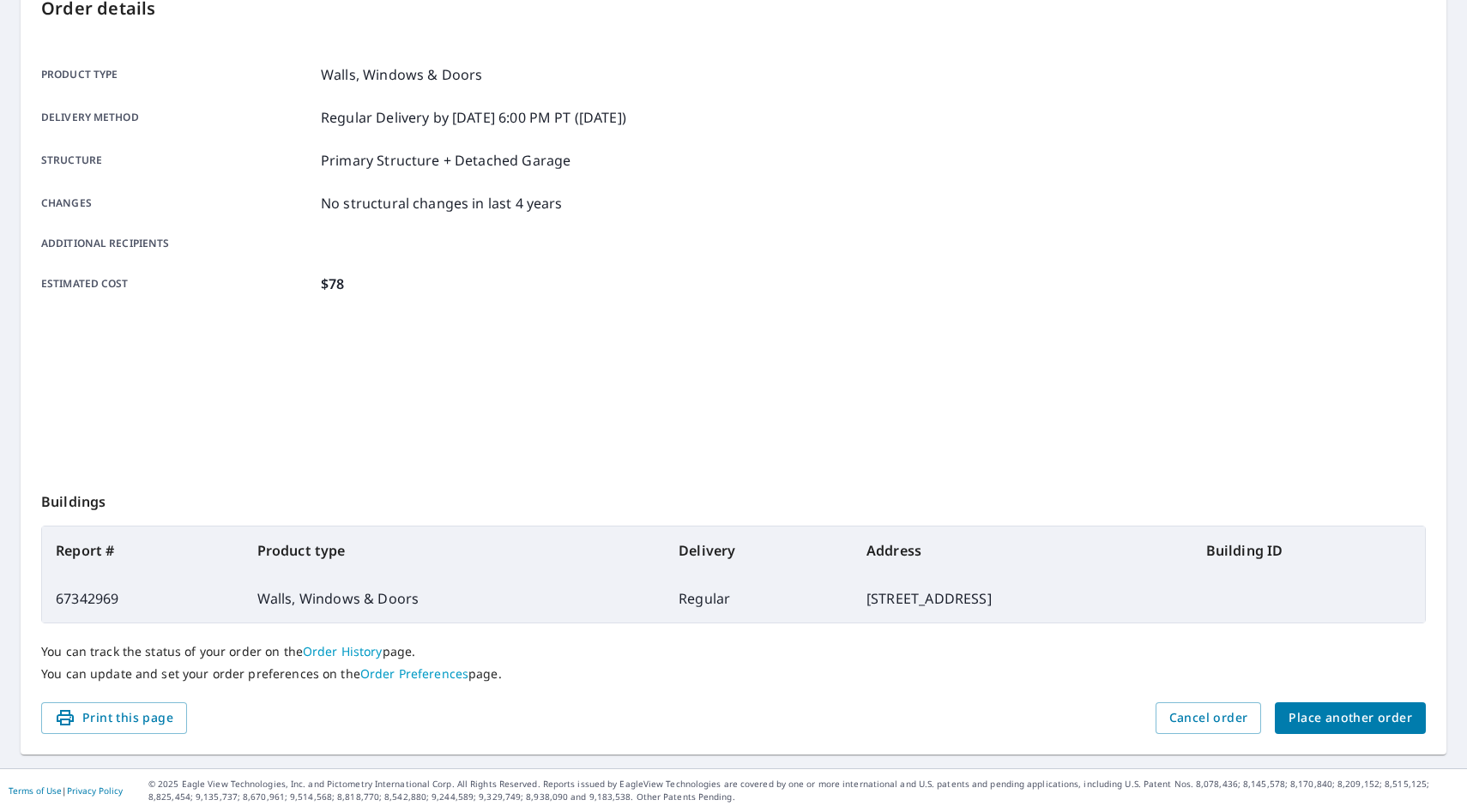
scroll to position [197, 0]
